Goal: Find specific page/section: Find specific page/section

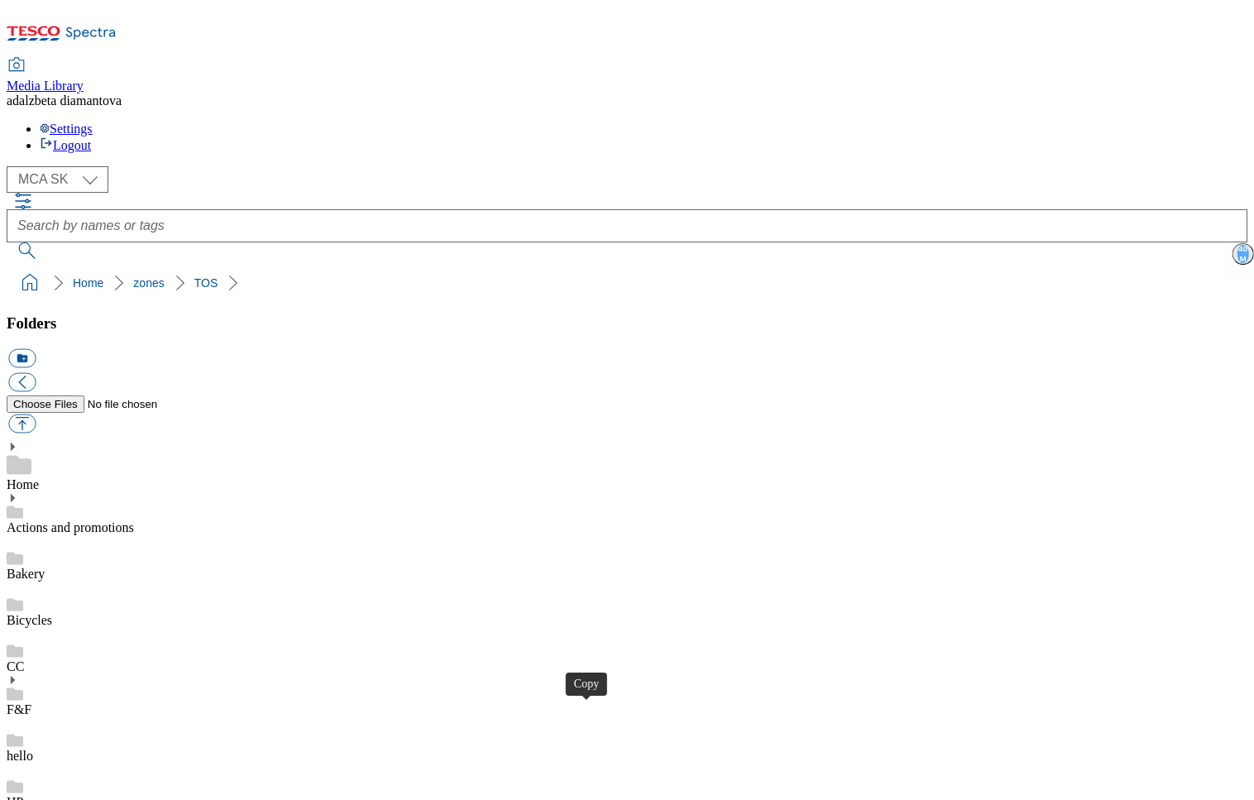
click at [89, 166] on select "MCA CZ MCA HU MCA SK" at bounding box center [58, 179] width 102 height 26
select select "flare-mca-cz"
click at [12, 166] on select "MCA CZ MCA HU MCA SK" at bounding box center [58, 179] width 102 height 26
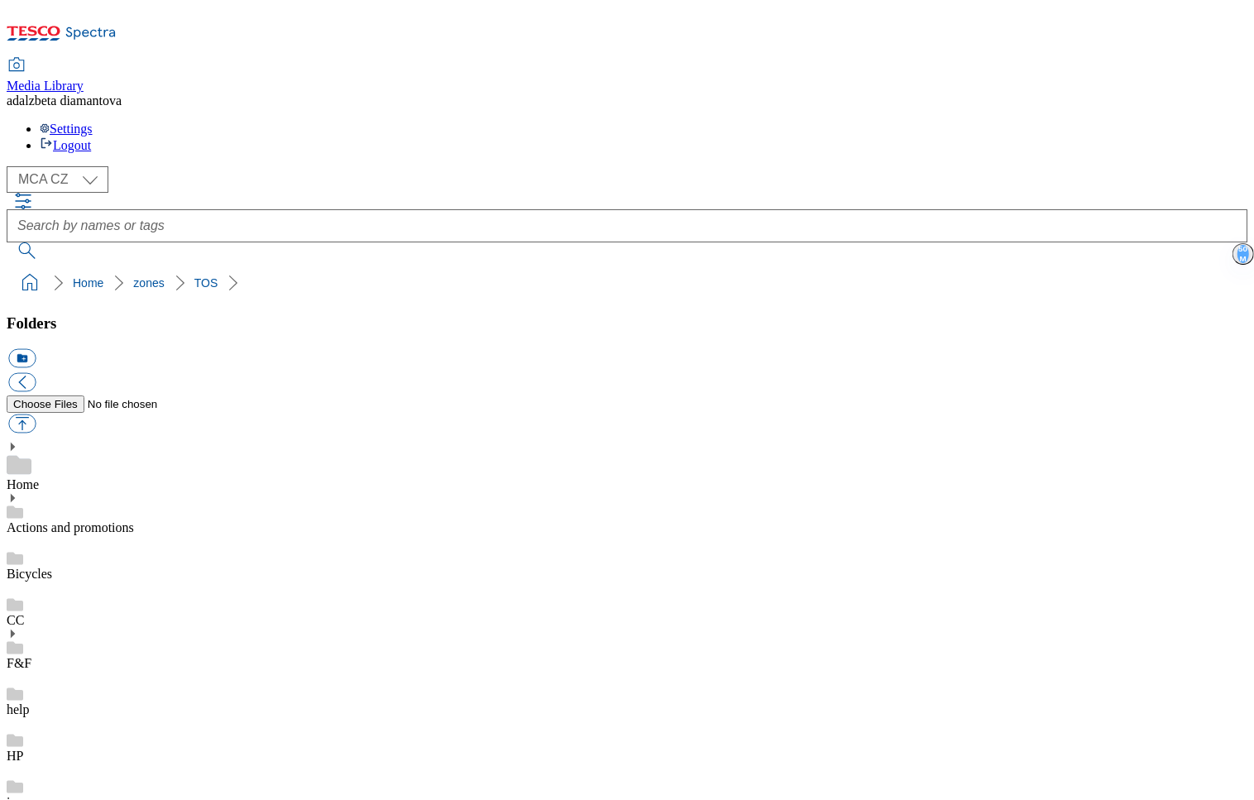
scroll to position [1413, 0]
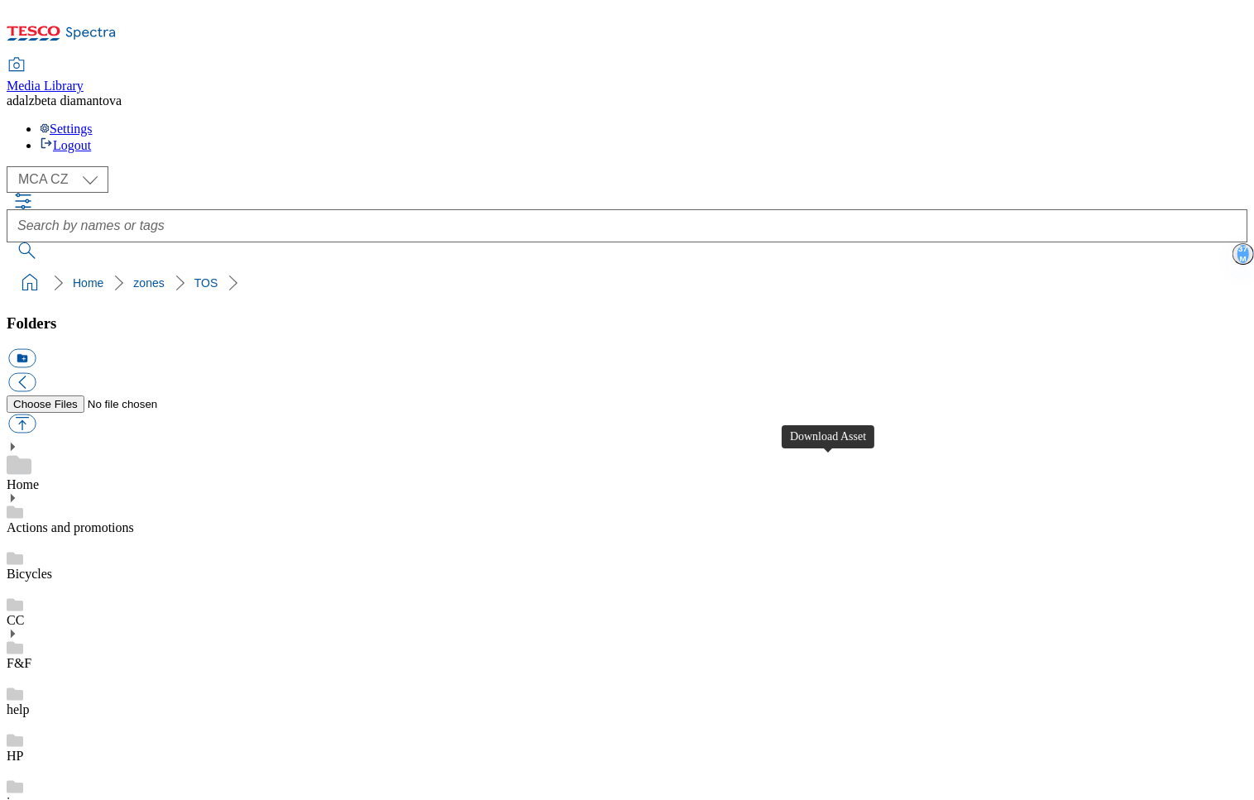
scroll to position [1078, 0]
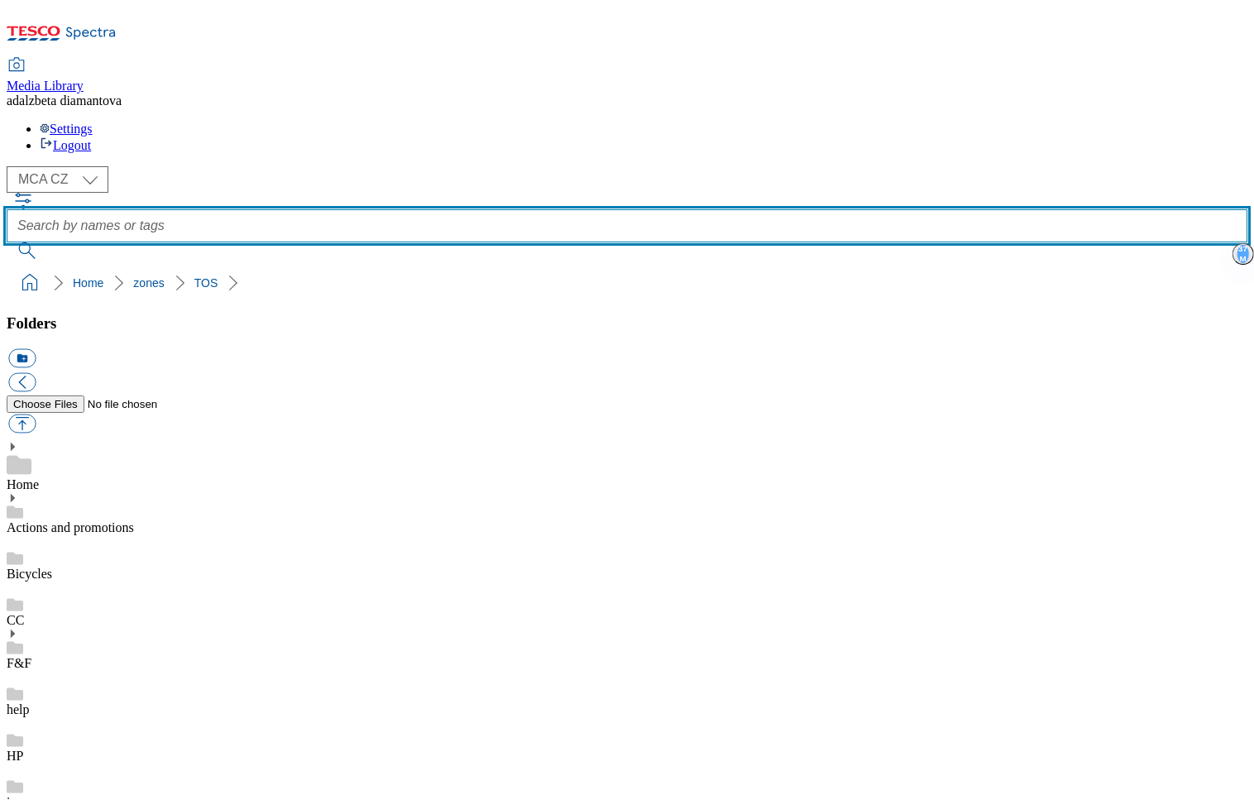
click at [553, 209] on input "text" at bounding box center [627, 225] width 1241 height 33
type input "logo"
click at [7, 242] on button "submit" at bounding box center [28, 250] width 43 height 17
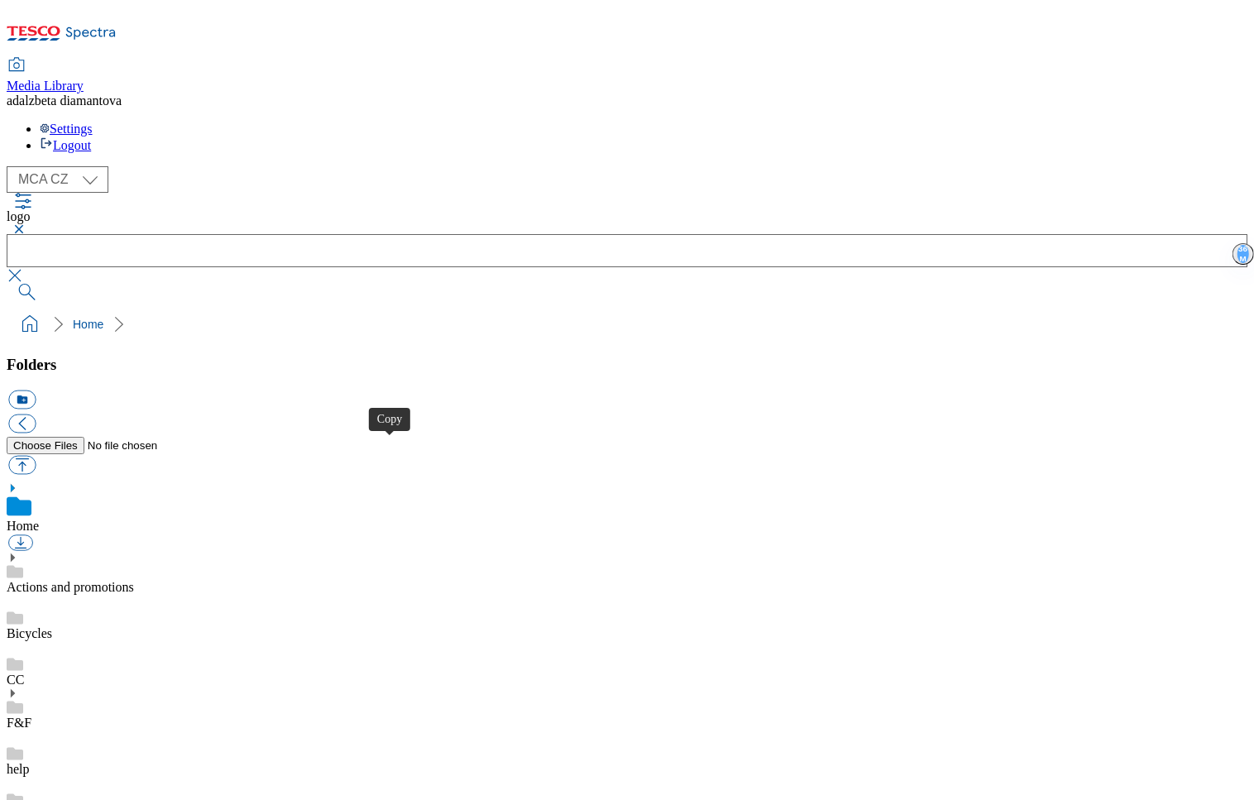
click at [15, 689] on use at bounding box center [13, 693] width 4 height 8
click at [112, 762] on link "2025wk12_summer" at bounding box center [59, 769] width 105 height 14
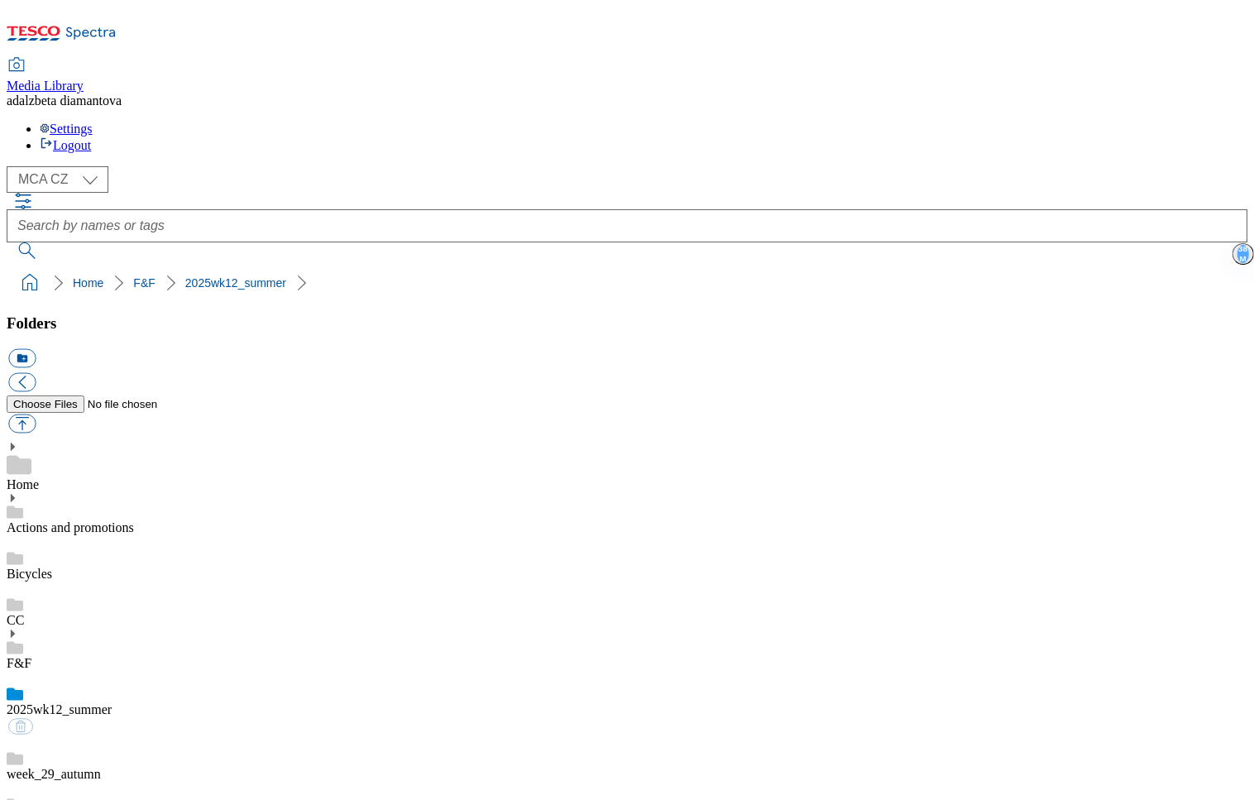
scroll to position [1413, 0]
